Goal: Transaction & Acquisition: Obtain resource

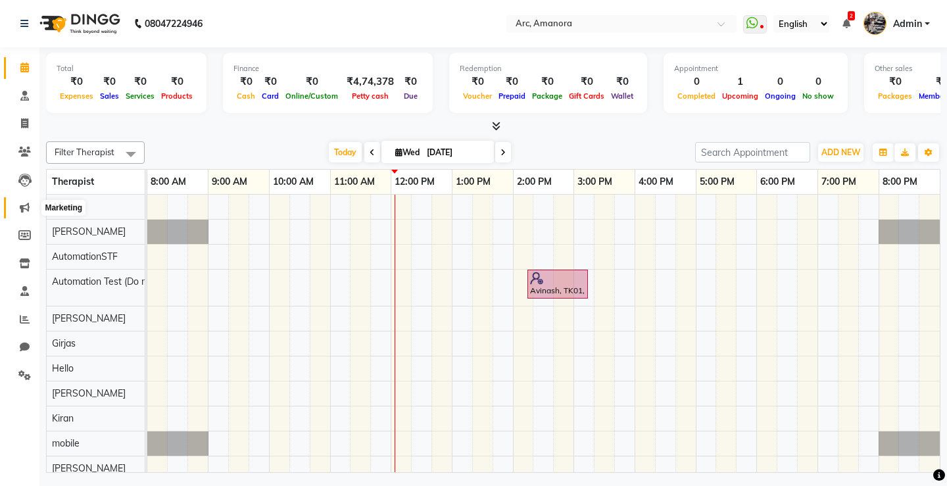
click at [22, 202] on icon at bounding box center [25, 207] width 10 height 10
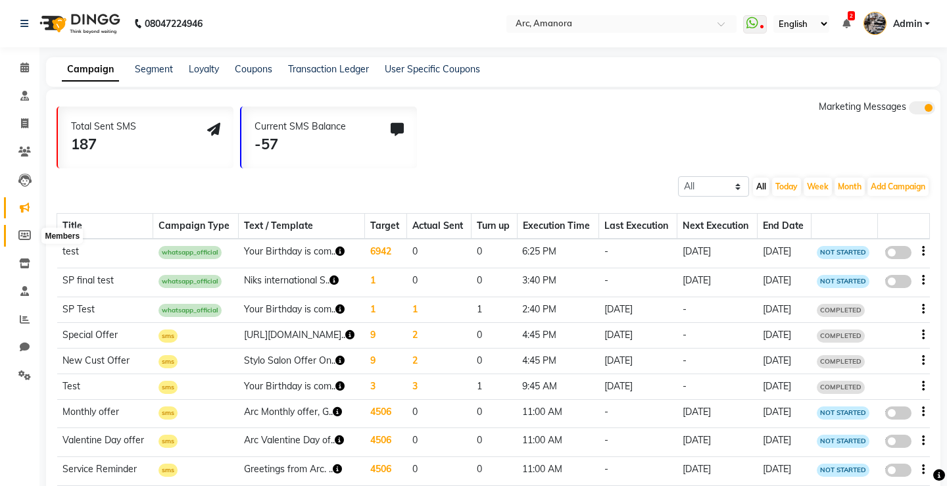
click at [22, 237] on icon at bounding box center [24, 235] width 12 height 10
select select
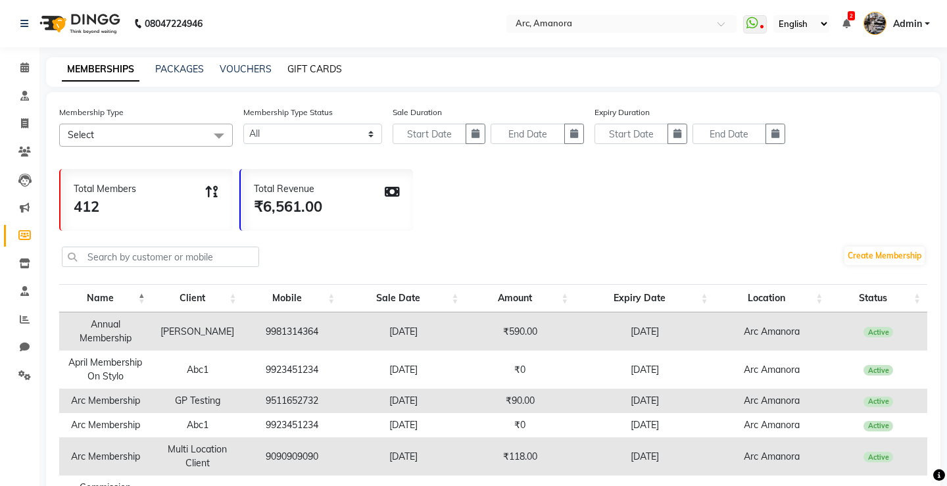
click at [327, 72] on link "GIFT CARDS" at bounding box center [314, 69] width 55 height 12
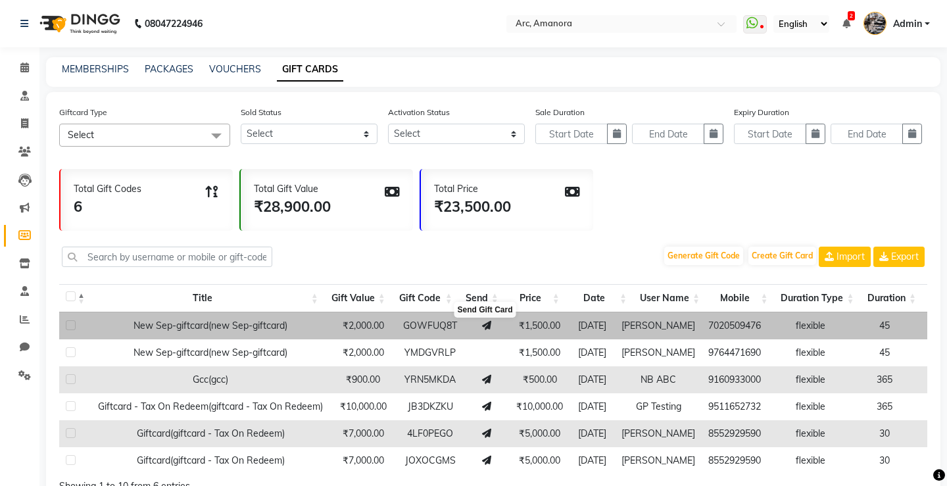
click at [483, 324] on icon at bounding box center [486, 325] width 9 height 9
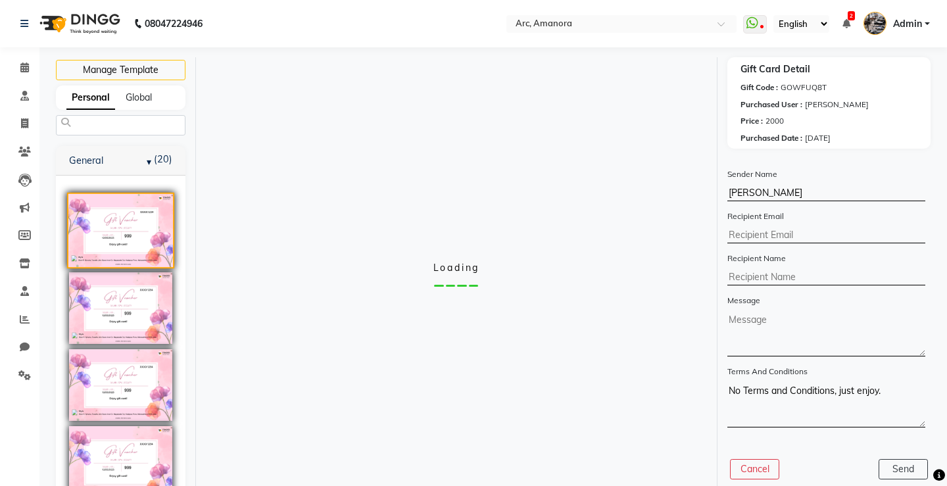
click at [126, 225] on img at bounding box center [120, 231] width 107 height 76
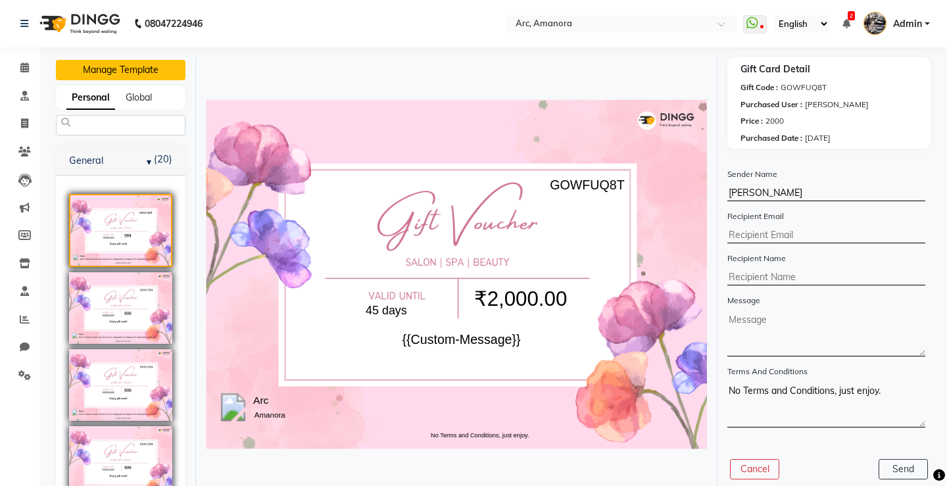
click at [149, 68] on button "Manage Template" at bounding box center [121, 70] width 130 height 20
